Goal: Find specific page/section: Find specific page/section

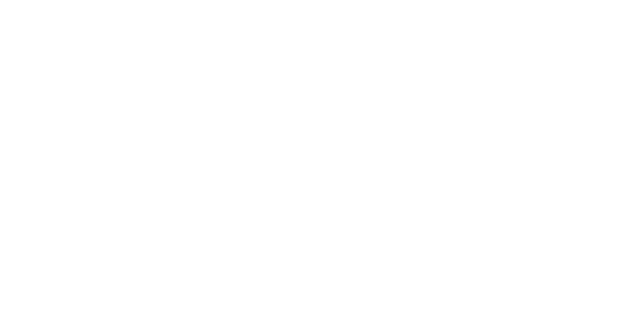
select select "Song"
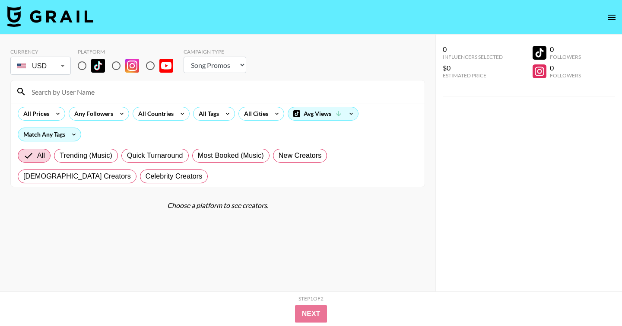
click at [261, 98] on input at bounding box center [222, 92] width 393 height 14
paste input "asaliraniii"
type input "asaliraniii"
click at [85, 65] on input "radio" at bounding box center [82, 66] width 18 height 18
radio input "true"
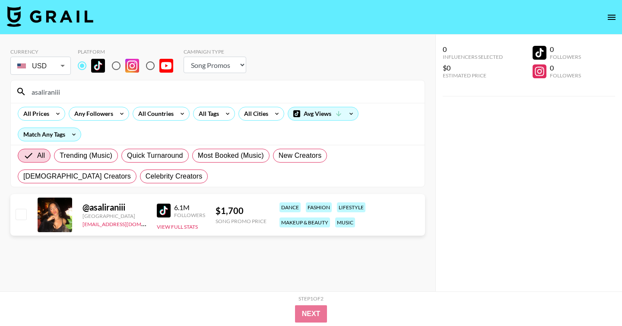
click at [121, 65] on input "radio" at bounding box center [116, 66] width 18 height 18
radio input "true"
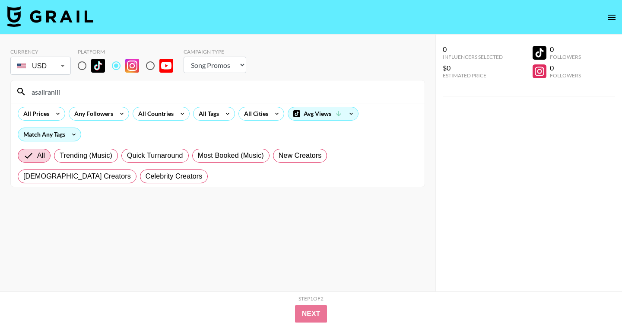
click at [90, 65] on input "radio" at bounding box center [82, 66] width 18 height 18
radio input "true"
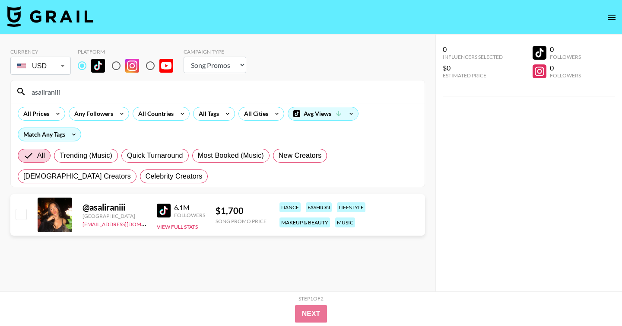
click at [114, 65] on input "radio" at bounding box center [116, 66] width 18 height 18
radio input "true"
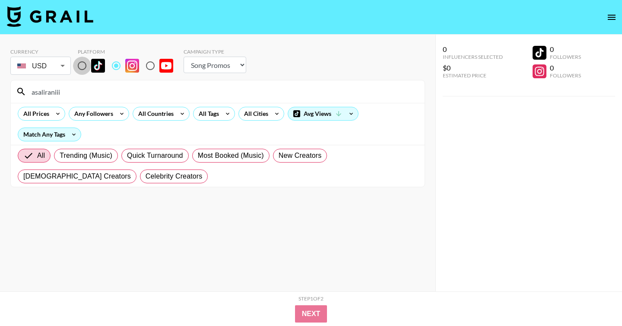
click at [83, 64] on input "radio" at bounding box center [82, 66] width 18 height 18
radio input "true"
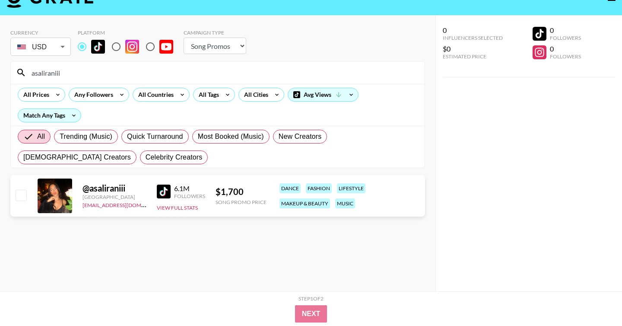
scroll to position [21, 0]
